Goal: Find specific page/section: Find specific page/section

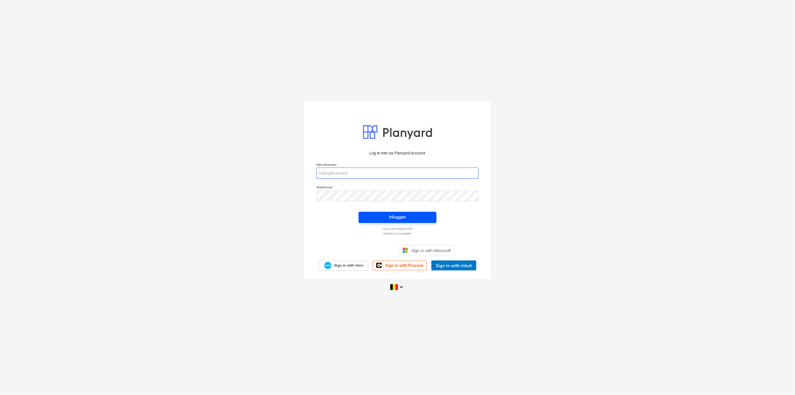
type input "justine@hkvm.be"
click at [385, 215] on span "Inloggen" at bounding box center [398, 216] width 64 height 7
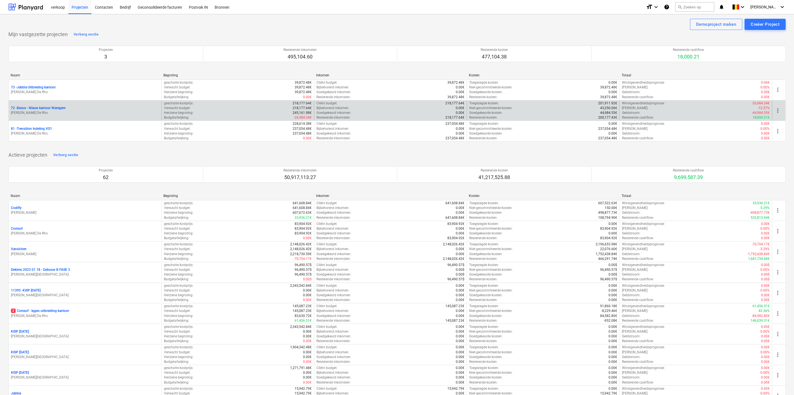
click at [56, 108] on p "72 - Besox - Nieuw kantoor Waregem" at bounding box center [38, 108] width 55 height 5
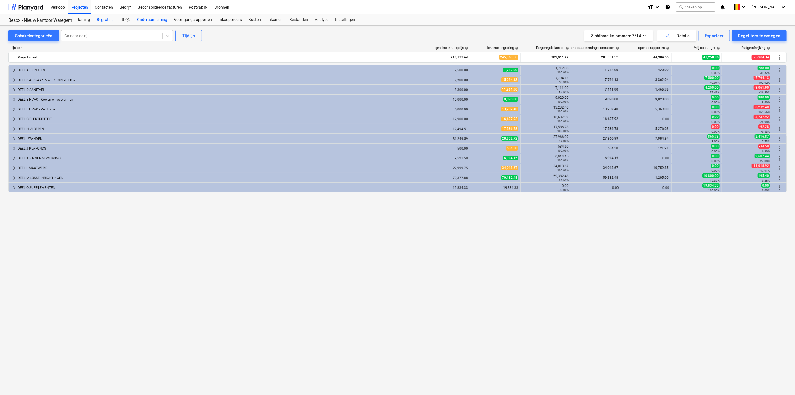
click at [159, 20] on div "Onderaanneming" at bounding box center [152, 19] width 37 height 11
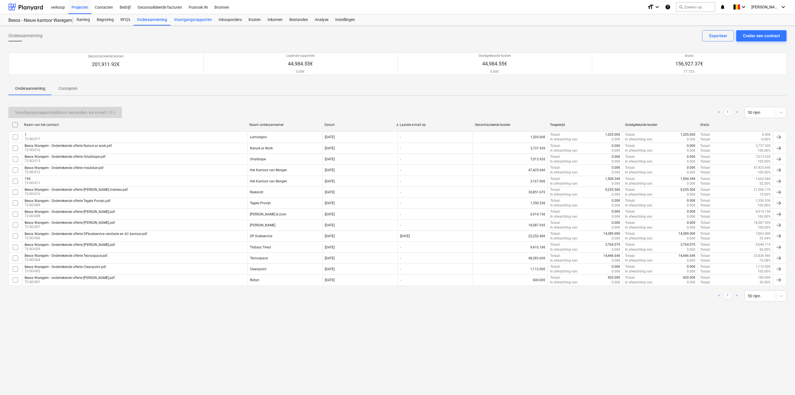
click at [187, 20] on div "Voortgangsrapporten" at bounding box center [193, 19] width 45 height 11
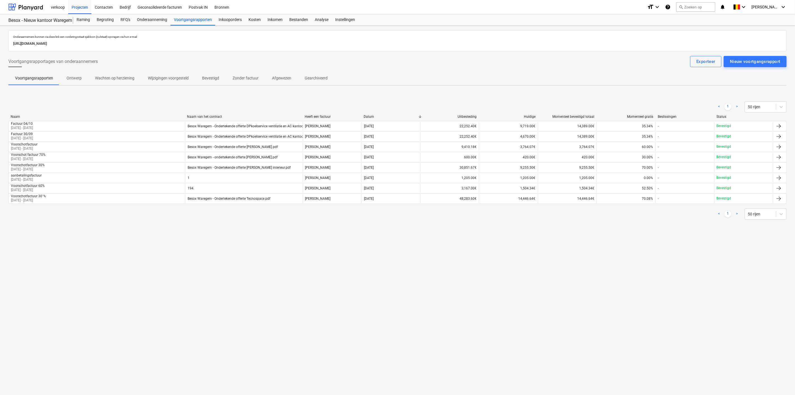
click at [70, 76] on p "Ontwerp" at bounding box center [74, 78] width 15 height 6
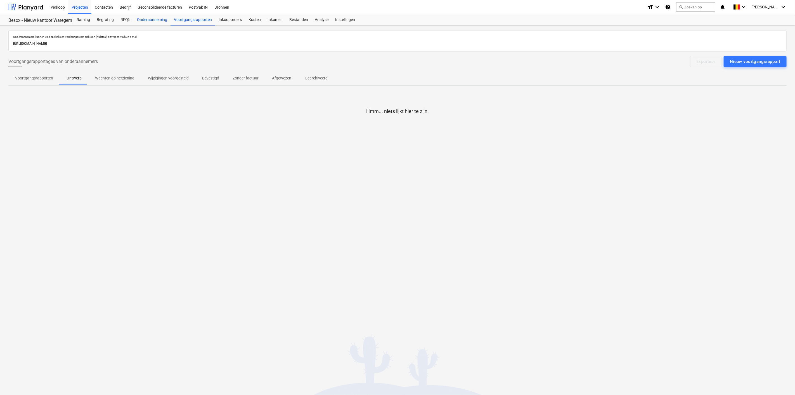
click at [139, 18] on div "Onderaanneming" at bounding box center [152, 19] width 37 height 11
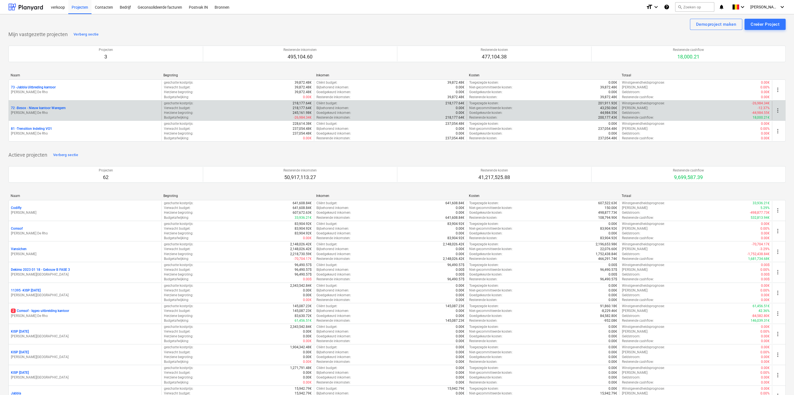
click at [51, 106] on p "72 - Besox - Nieuw kantoor Waregem" at bounding box center [38, 108] width 55 height 5
